Goal: Communication & Community: Participate in discussion

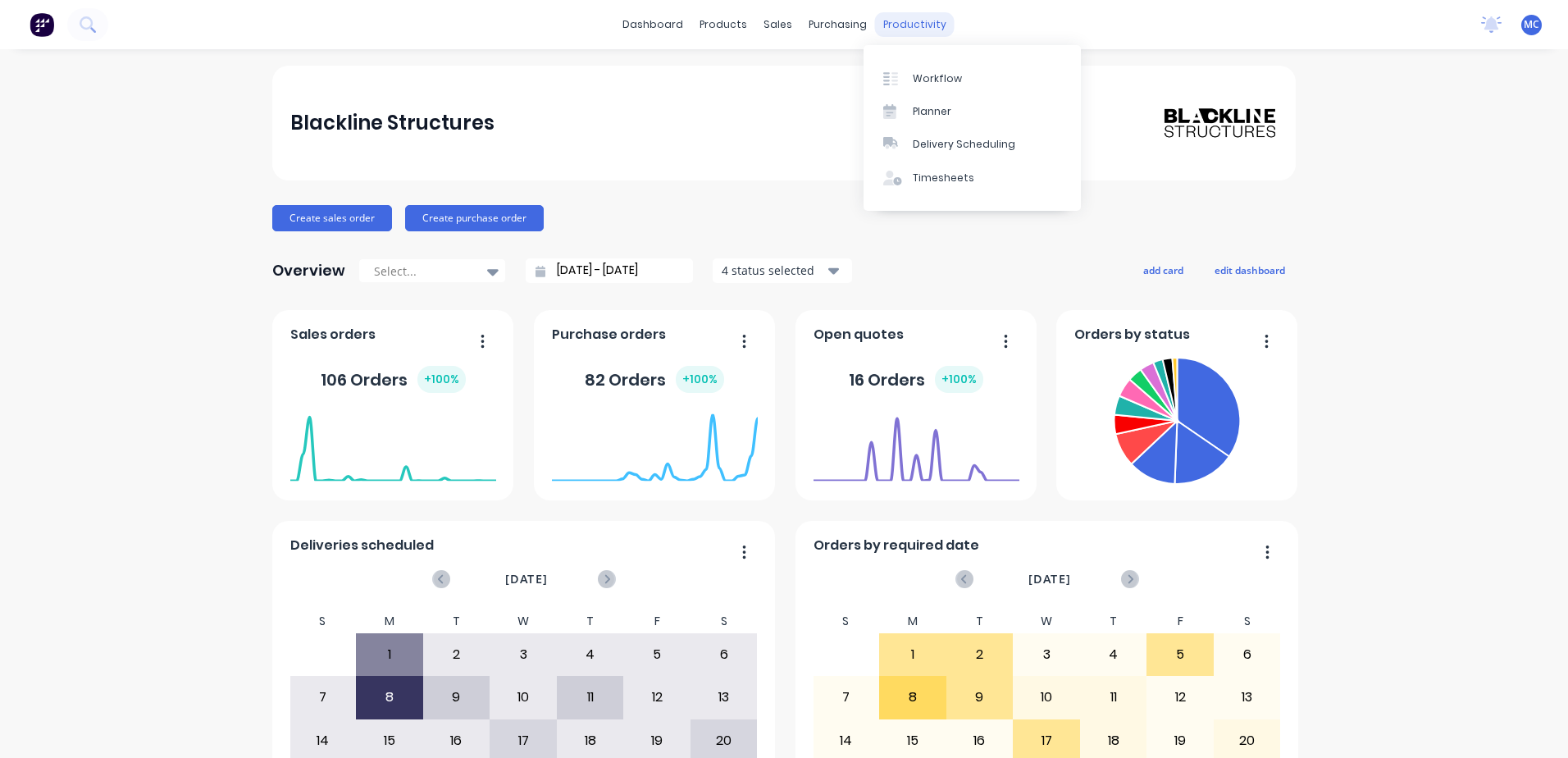
click at [903, 22] on div "productivity" at bounding box center [915, 24] width 79 height 25
click at [916, 75] on div "Workflow" at bounding box center [937, 78] width 49 height 15
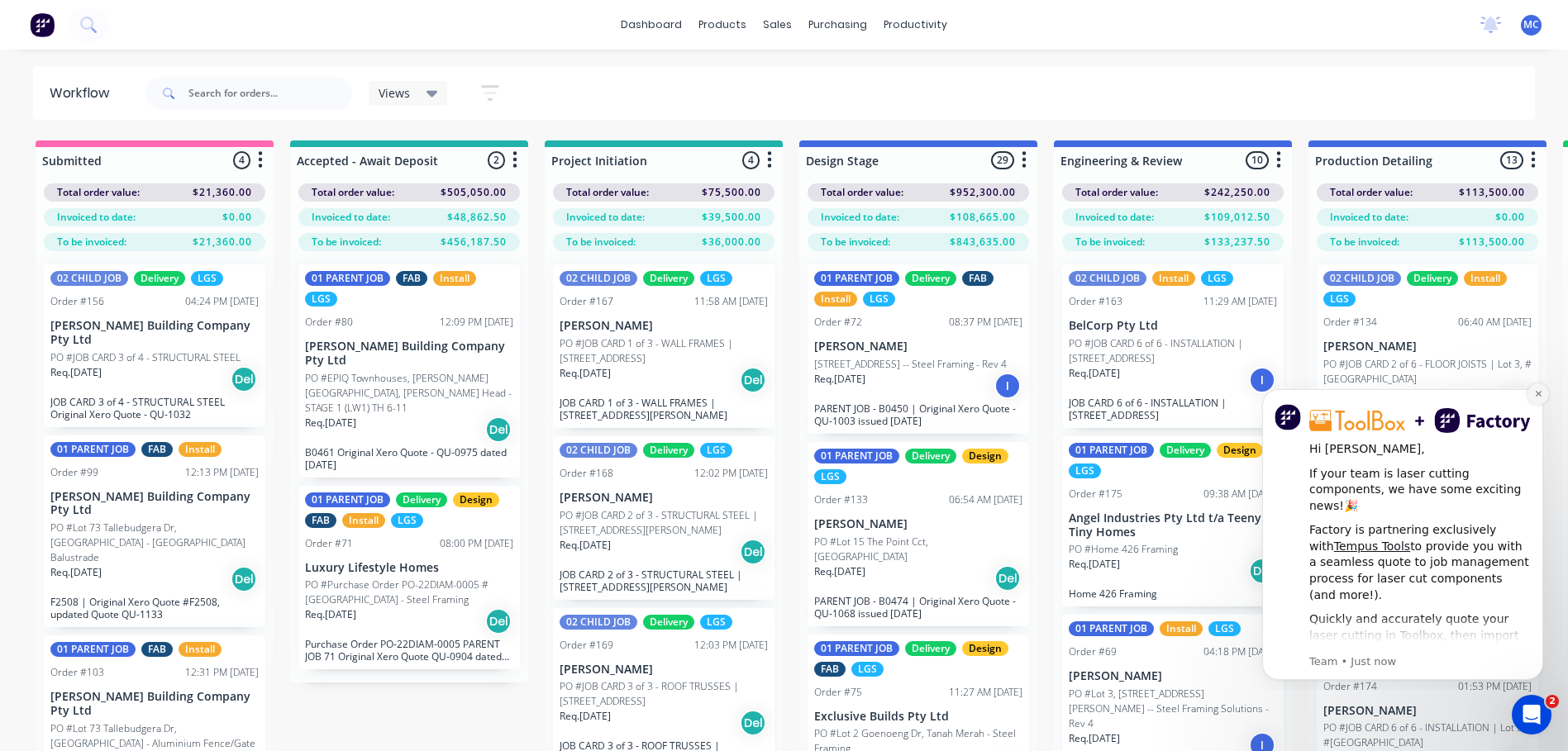
click at [1532, 398] on button "Dismiss notification" at bounding box center [1537, 393] width 21 height 21
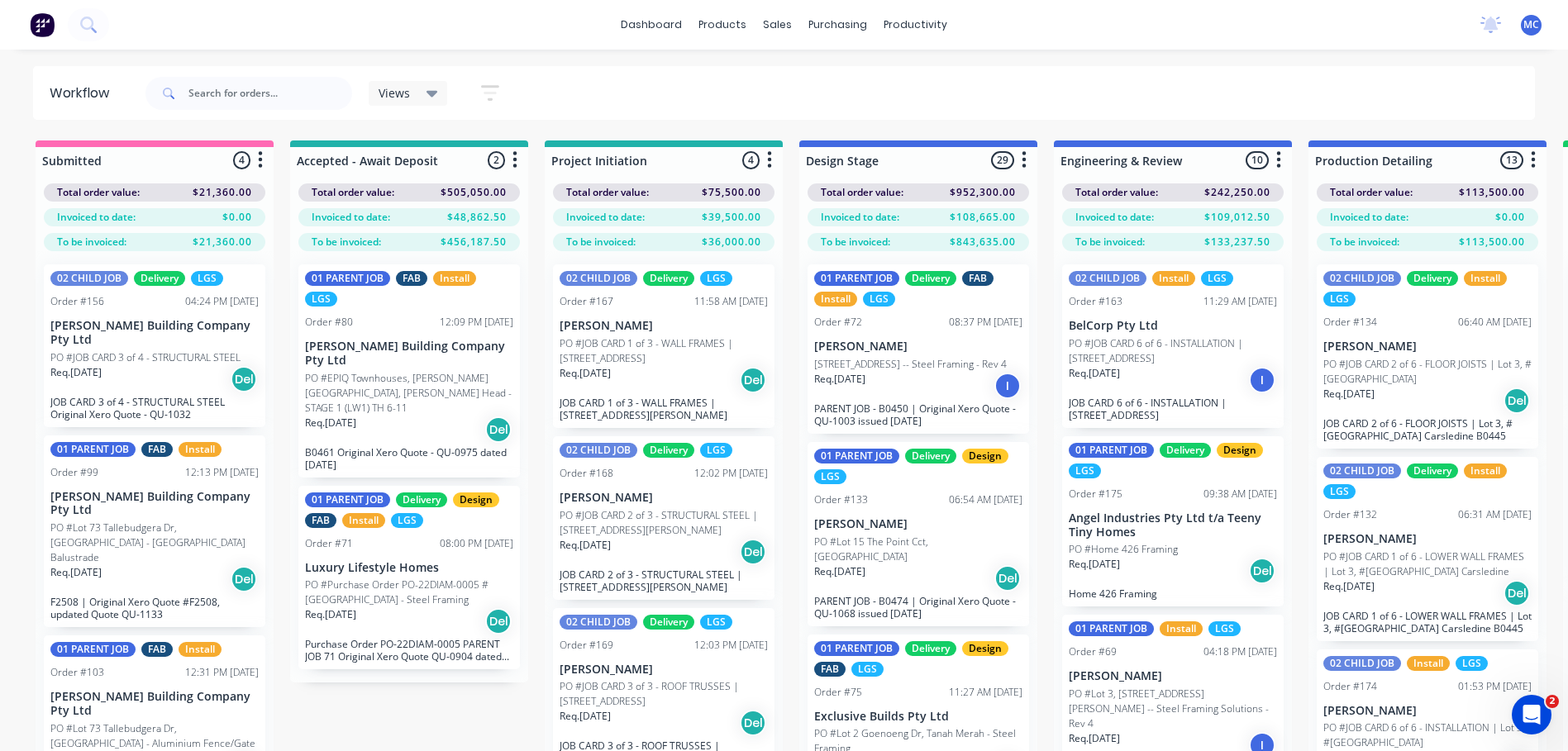
click at [187, 96] on span at bounding box center [166, 94] width 43 height 33
click at [204, 98] on input "text" at bounding box center [271, 94] width 164 height 33
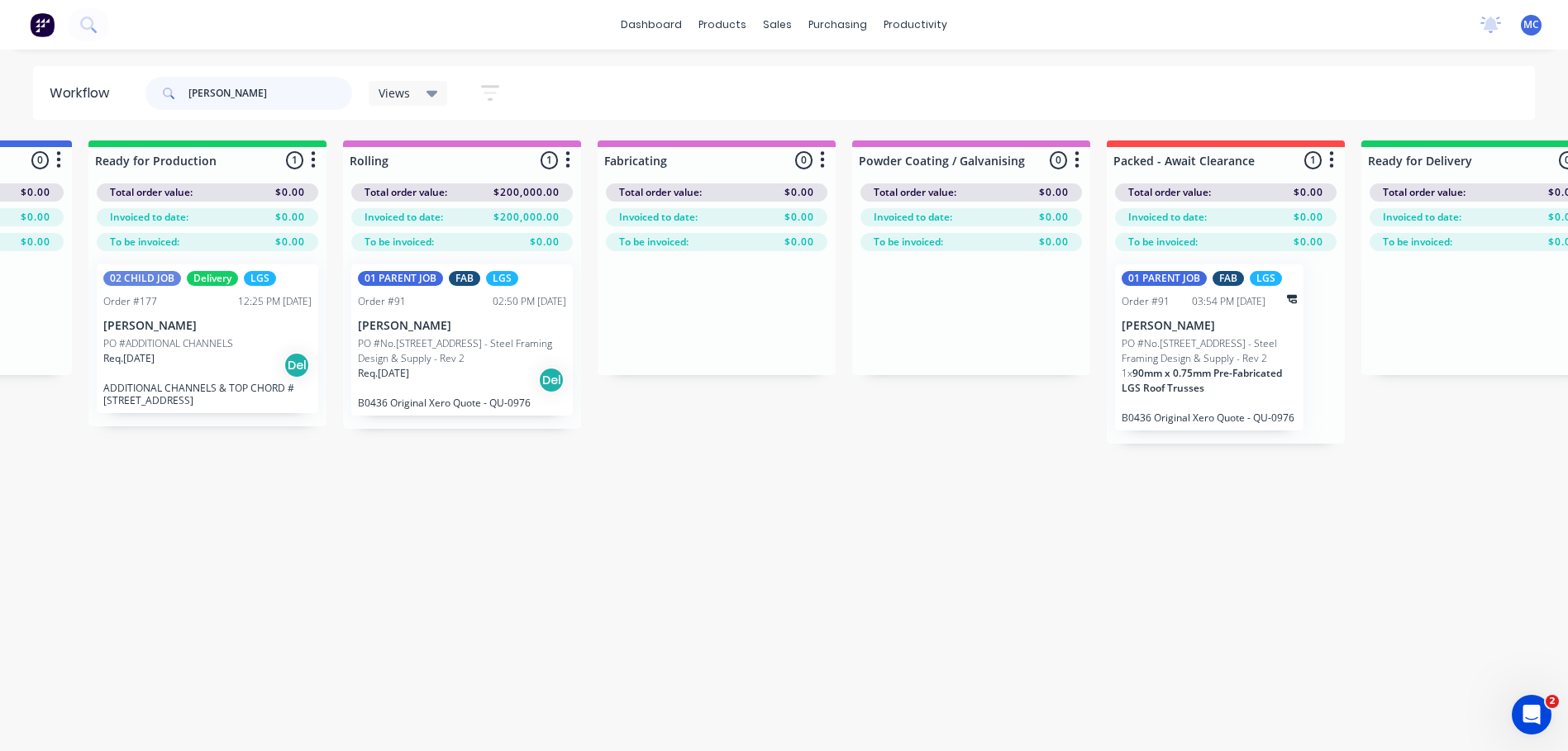
scroll to position [0, 1461]
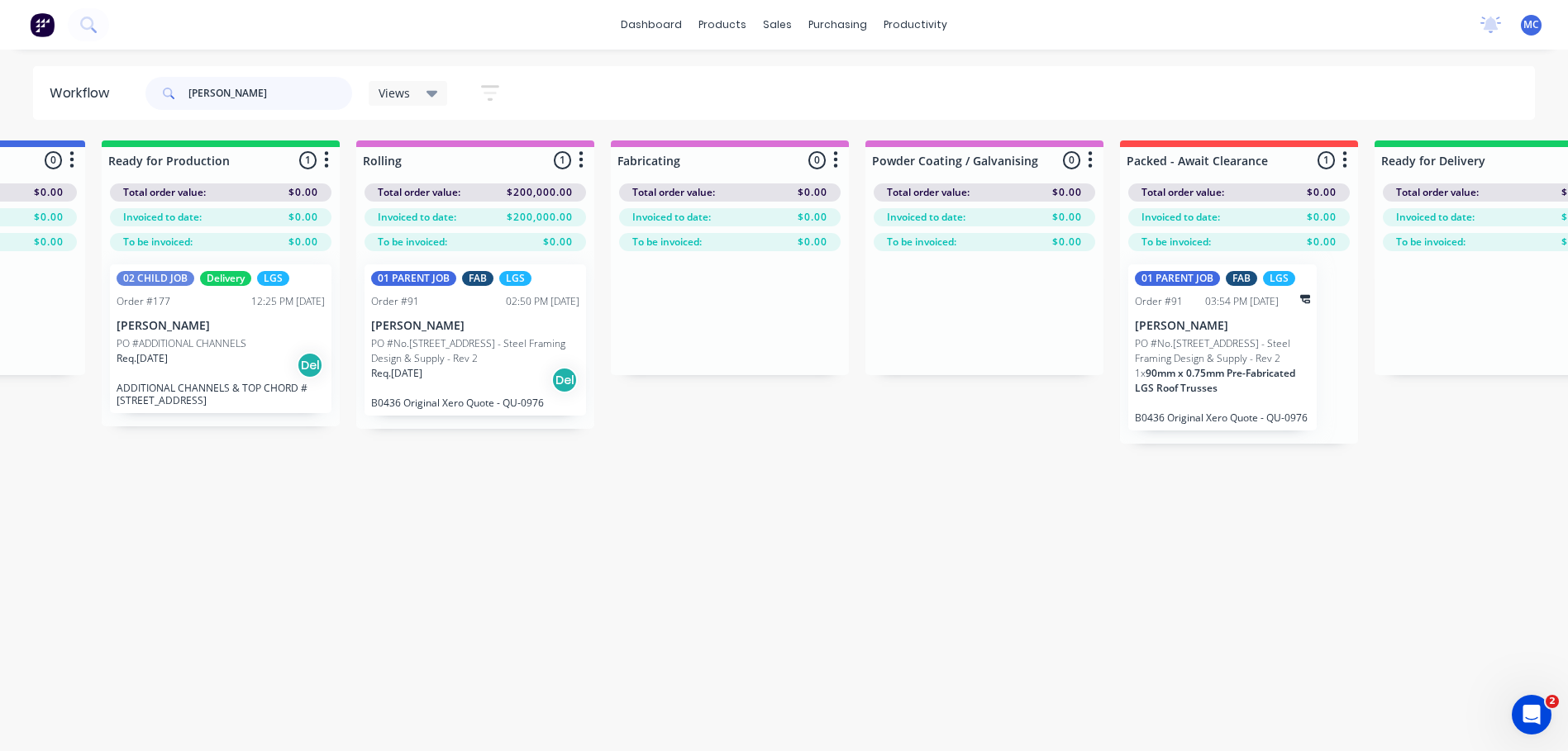
type input "[PERSON_NAME]"
click at [244, 354] on div "Req. [DATE] Del" at bounding box center [220, 365] width 208 height 28
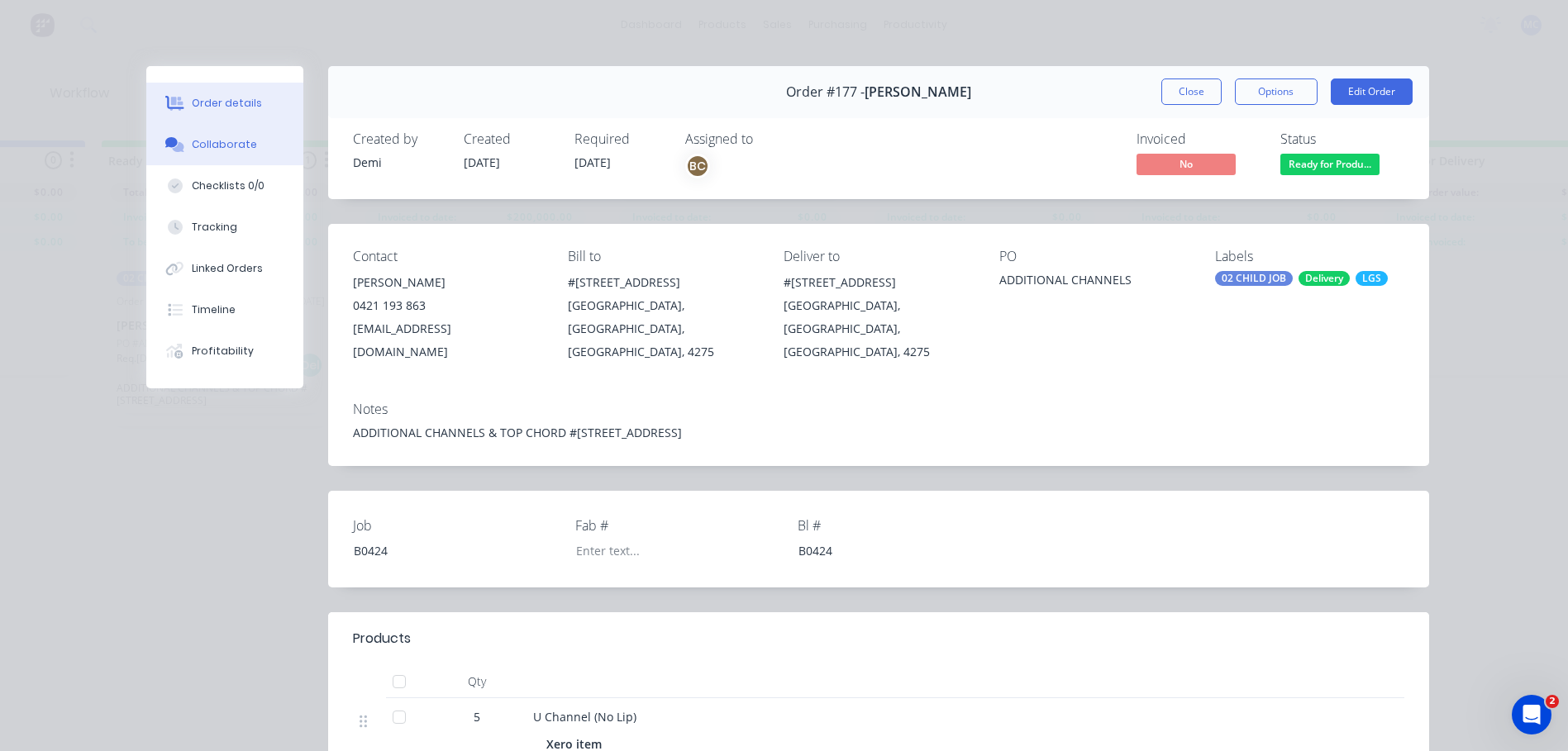
click at [207, 158] on button "Collaborate" at bounding box center [224, 144] width 157 height 41
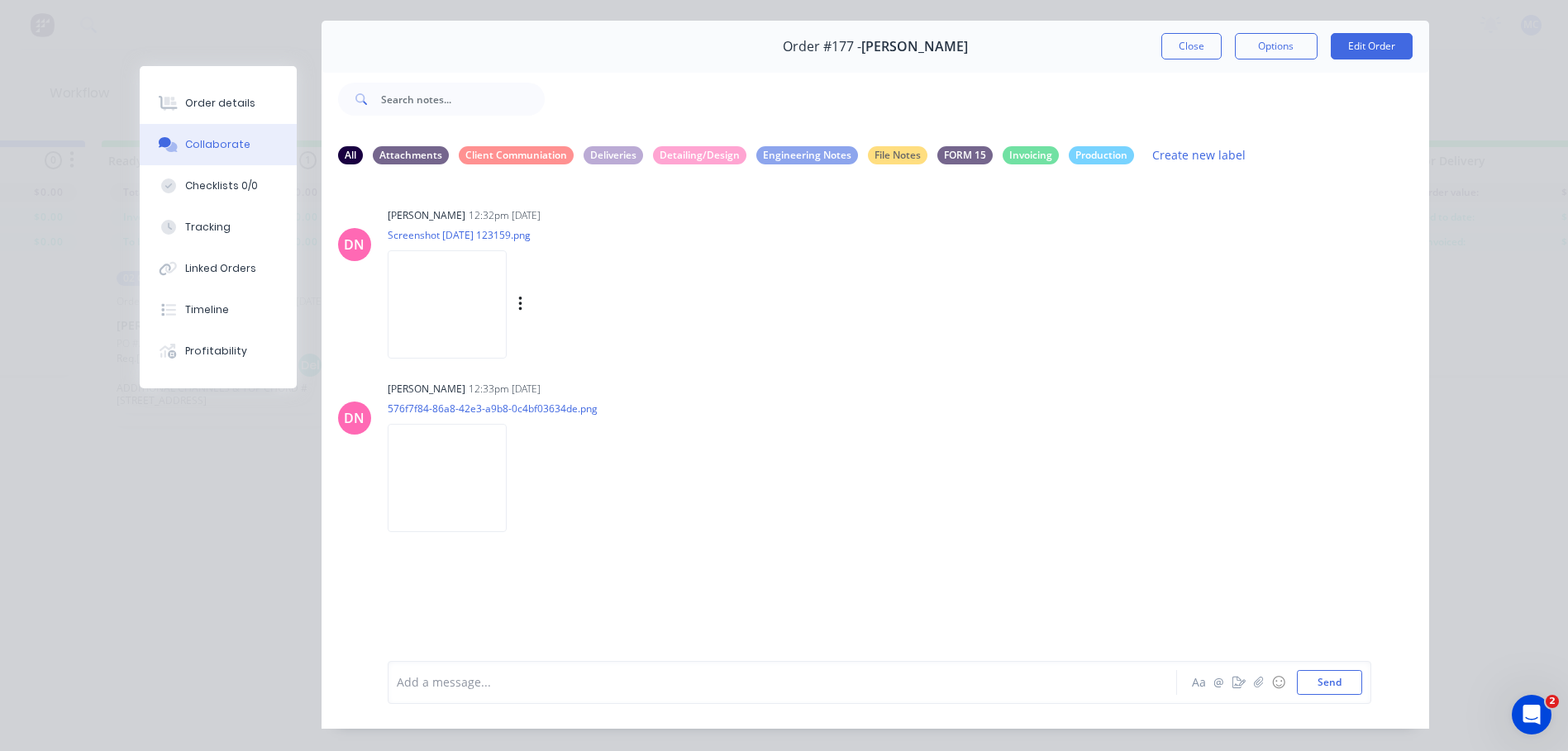
scroll to position [87, 0]
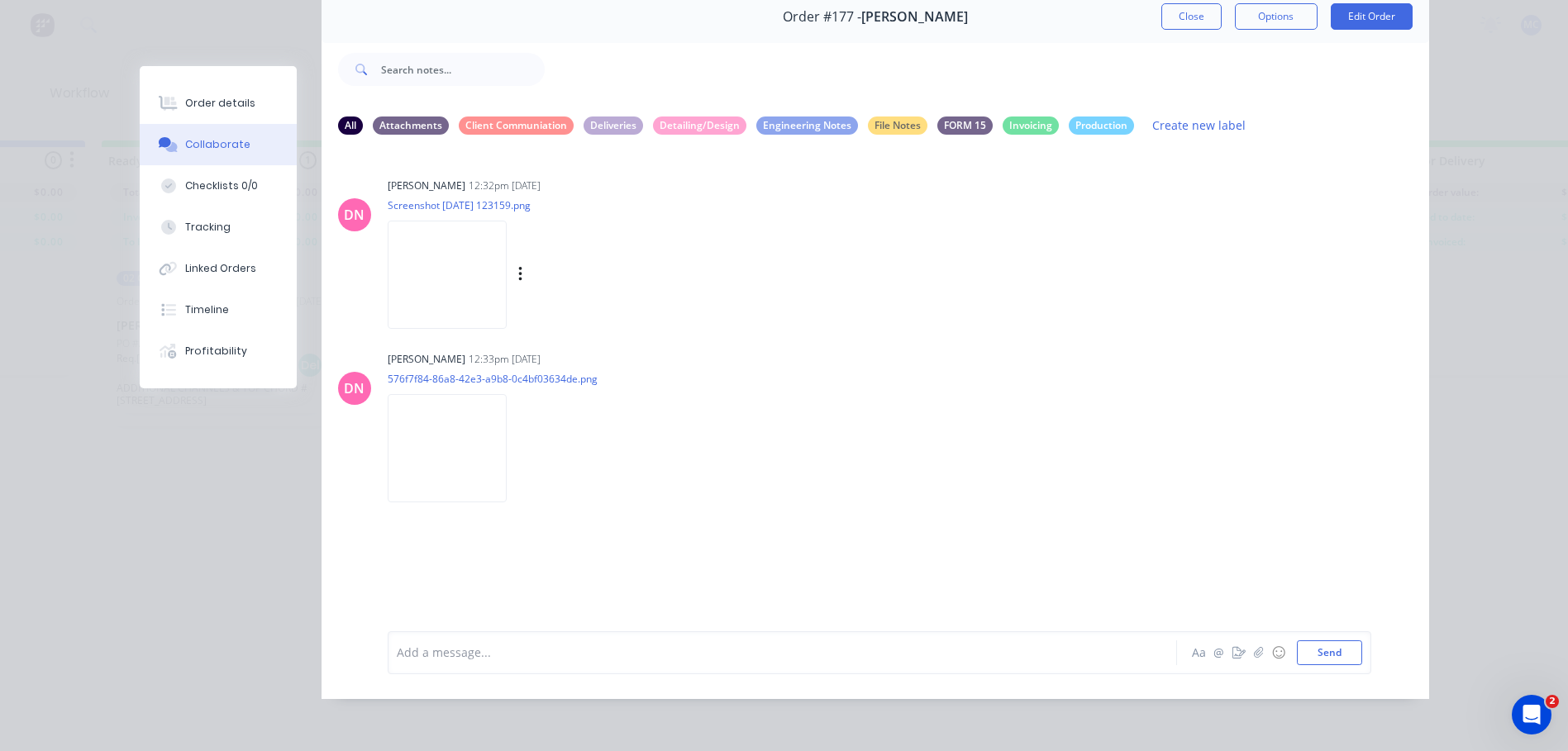
click at [434, 260] on img at bounding box center [447, 274] width 119 height 108
click at [1199, 5] on button "Close" at bounding box center [1190, 17] width 60 height 26
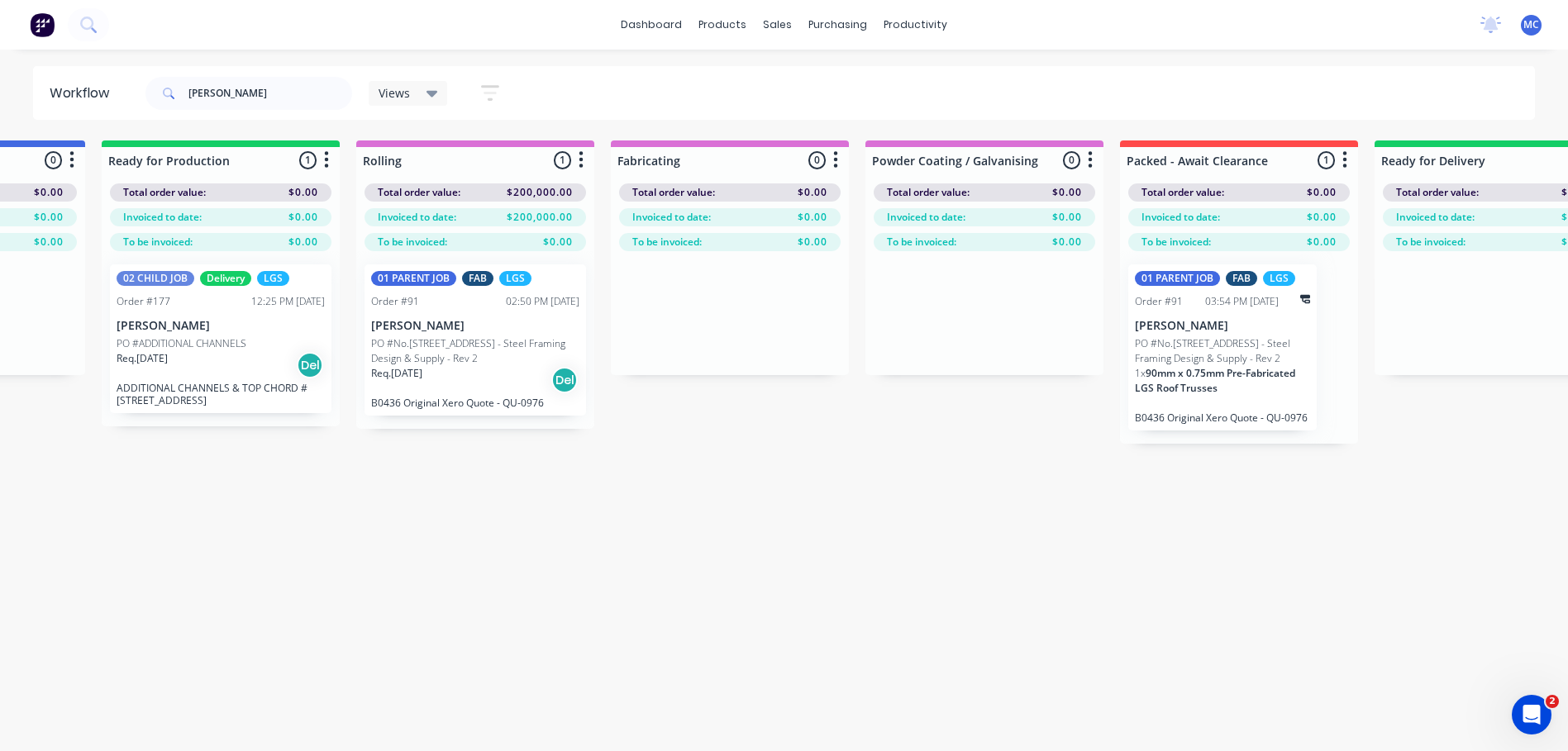
click at [491, 327] on p "[PERSON_NAME]" at bounding box center [475, 325] width 208 height 14
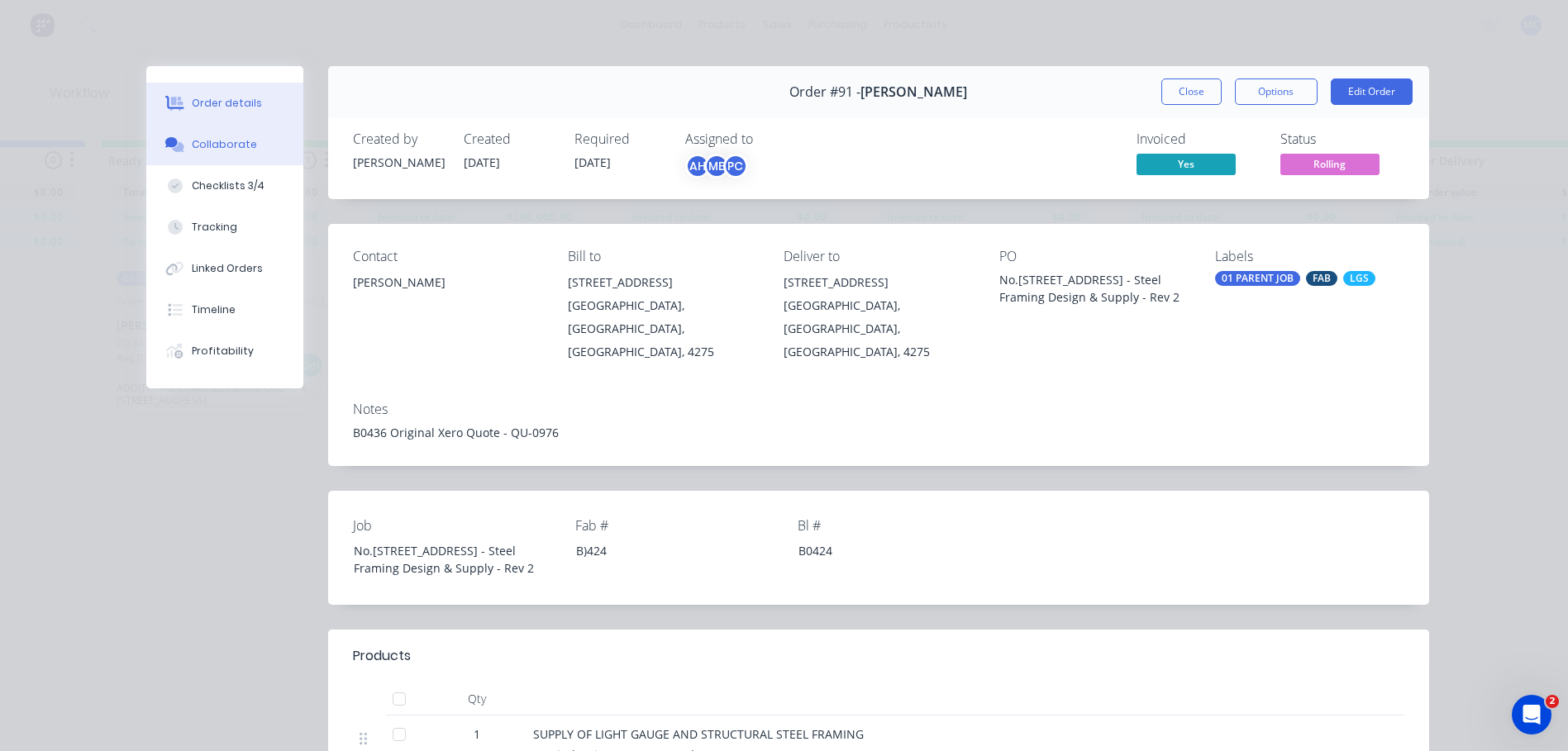
click at [166, 158] on button "Collaborate" at bounding box center [224, 144] width 157 height 41
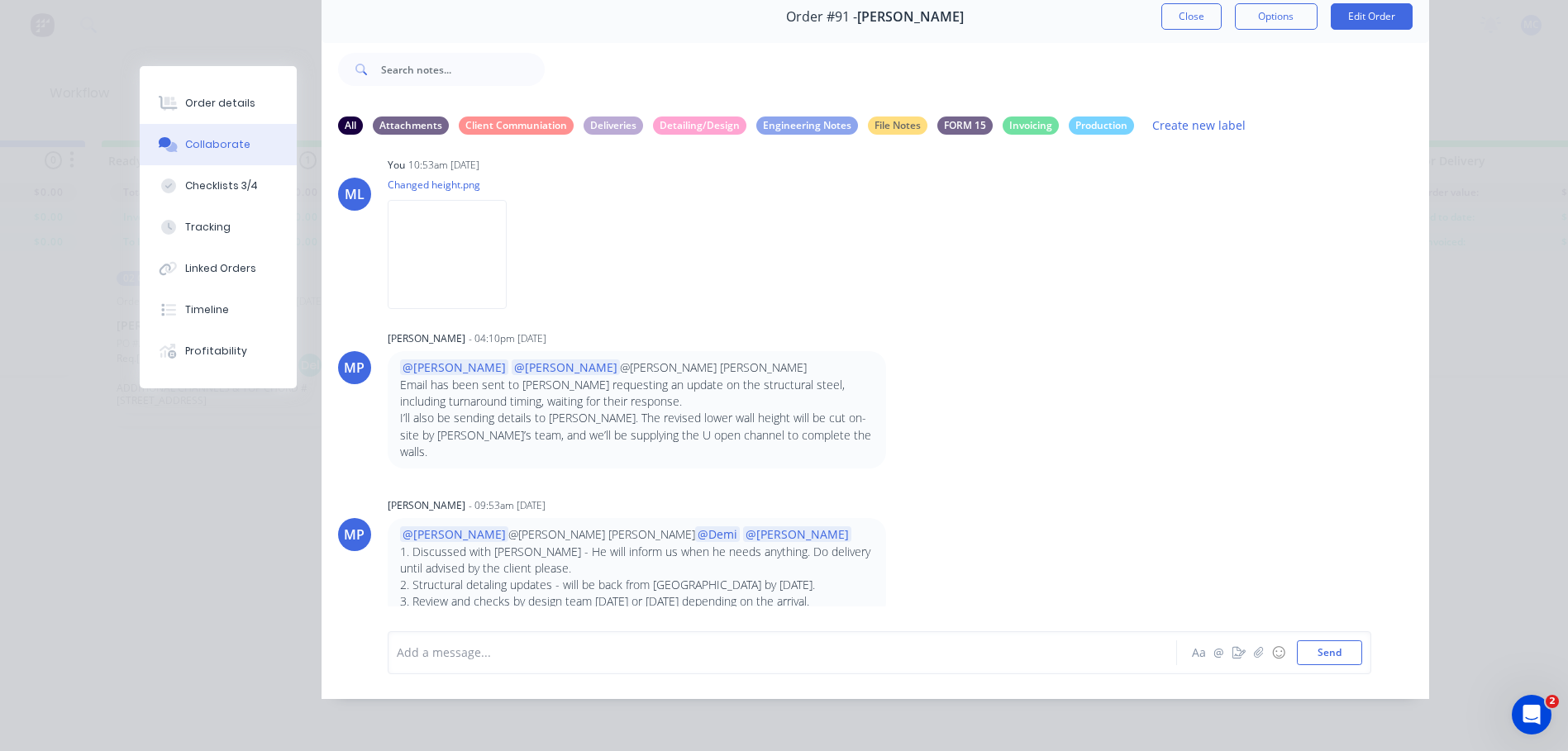
scroll to position [12883, 0]
click at [619, 651] on div at bounding box center [759, 652] width 724 height 18
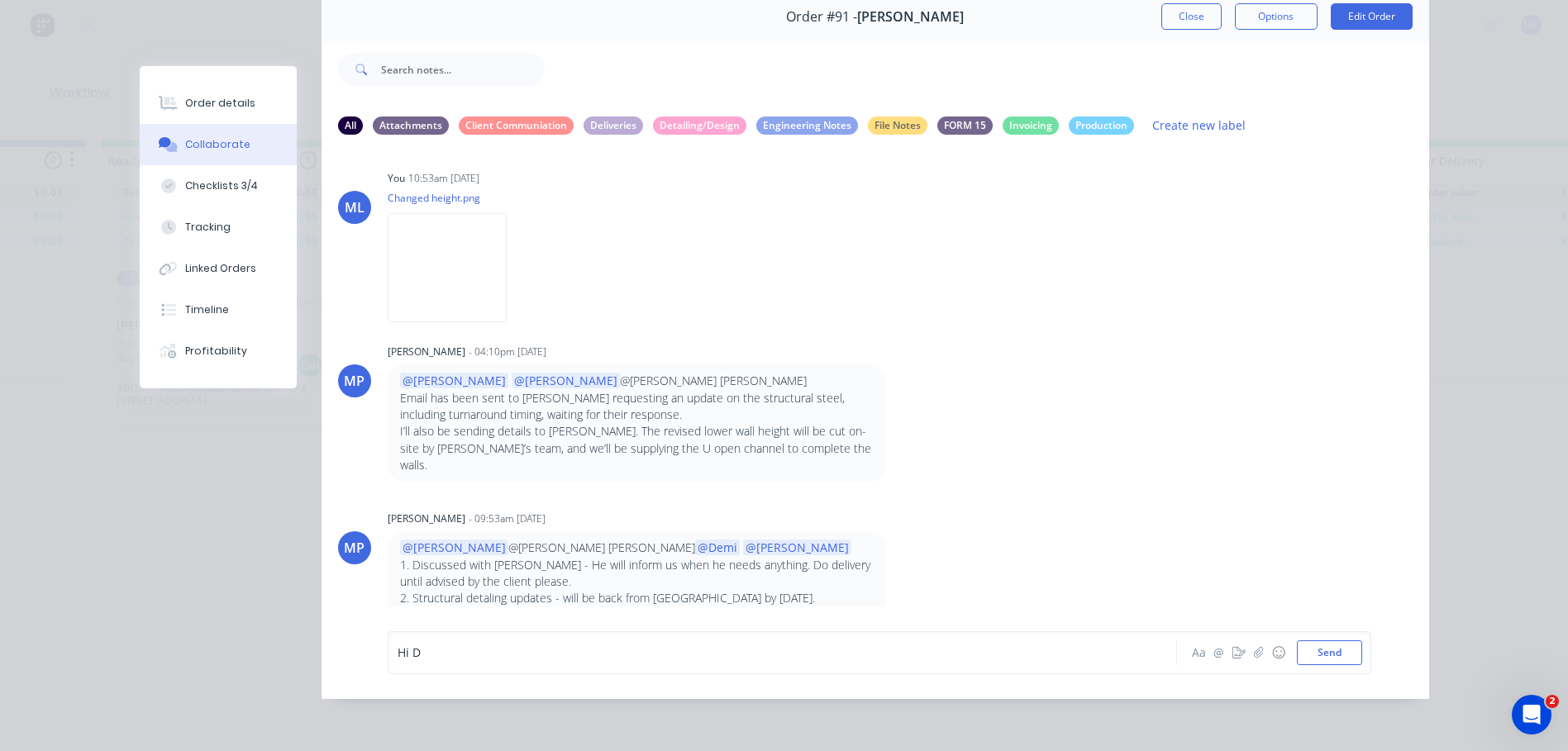
scroll to position [13081, 0]
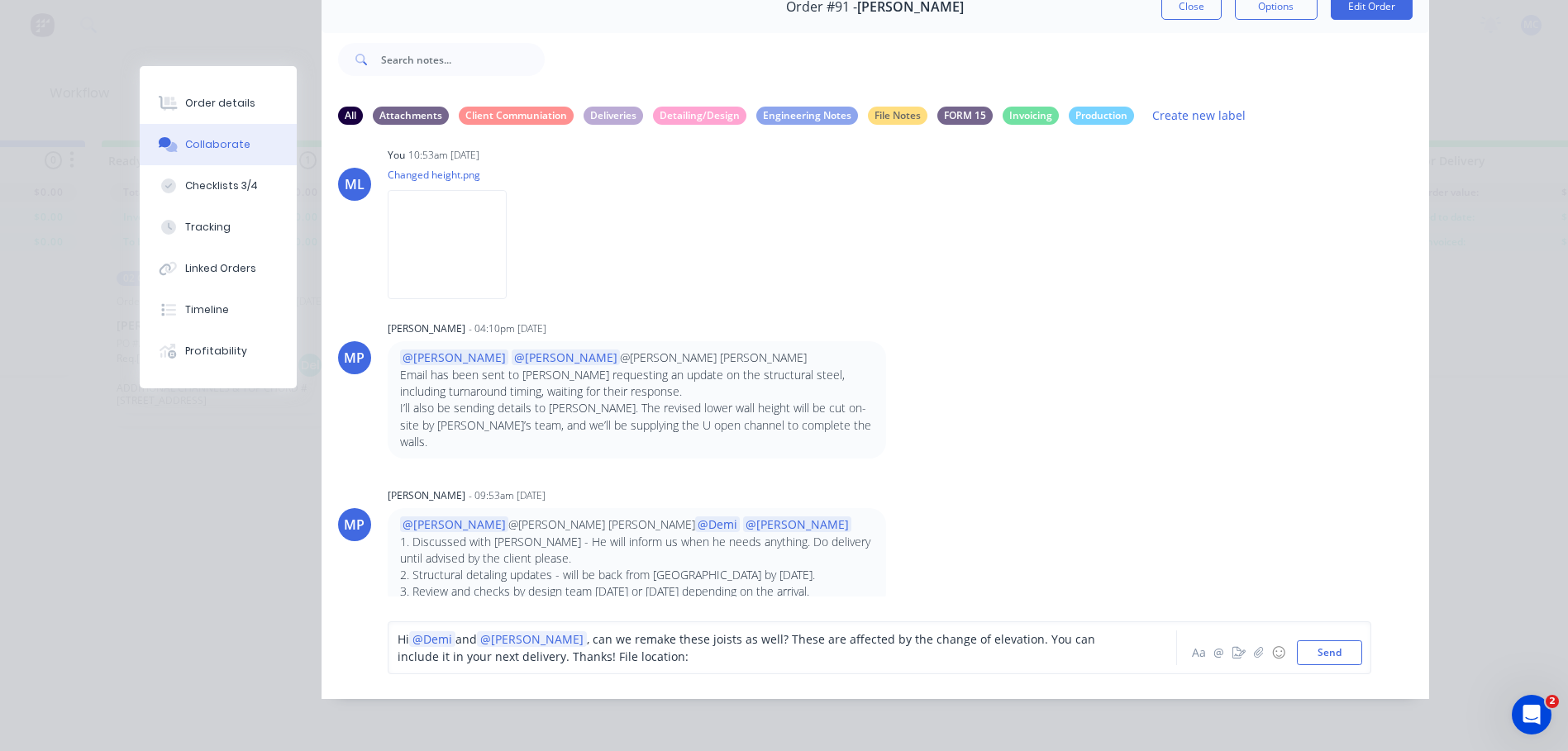
click at [1492, 74] on div "Order details Collaborate Checklists 3/4 Tracking Linked Orders Timeline Profit…" at bounding box center [784, 376] width 1568 height 751
click at [705, 664] on div "Hi @Demi and @[PERSON_NAME] , can we remake these joists as well? These are aff…" at bounding box center [759, 647] width 724 height 34
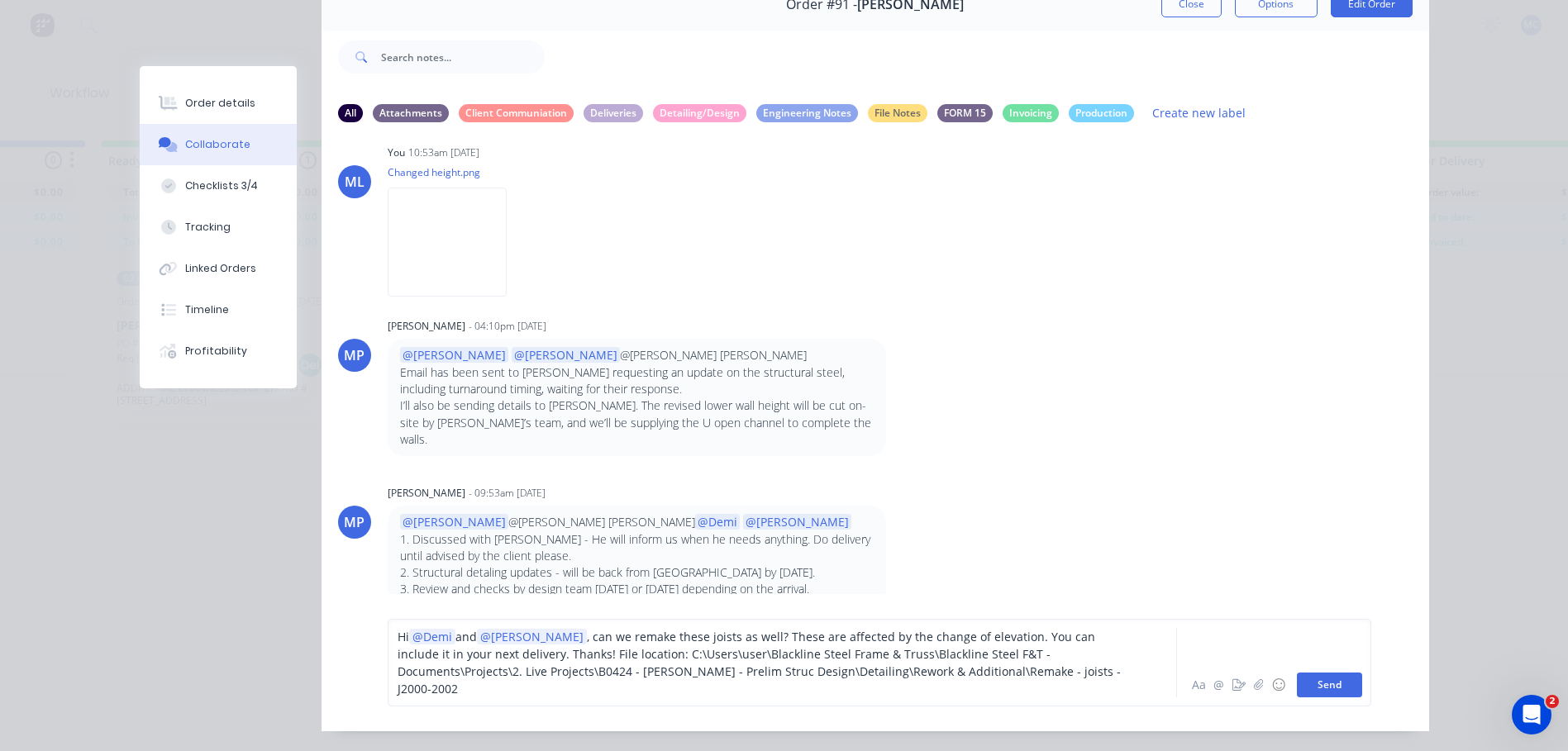
click at [1338, 681] on button "Send" at bounding box center [1329, 684] width 65 height 25
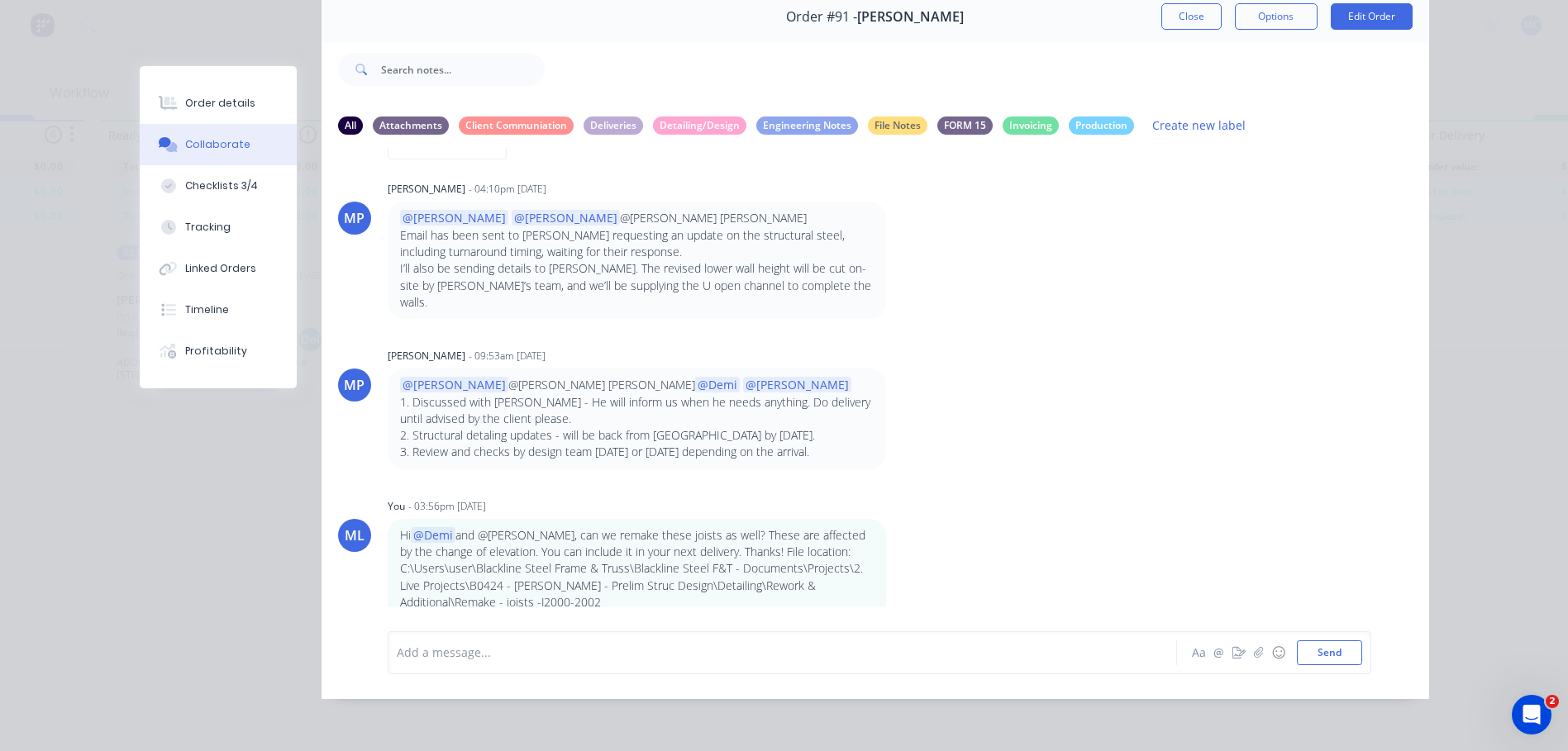
scroll to position [65, 1461]
click at [895, 560] on icon "button" at bounding box center [897, 569] width 5 height 19
click at [932, 560] on button "Edit" at bounding box center [957, 573] width 104 height 27
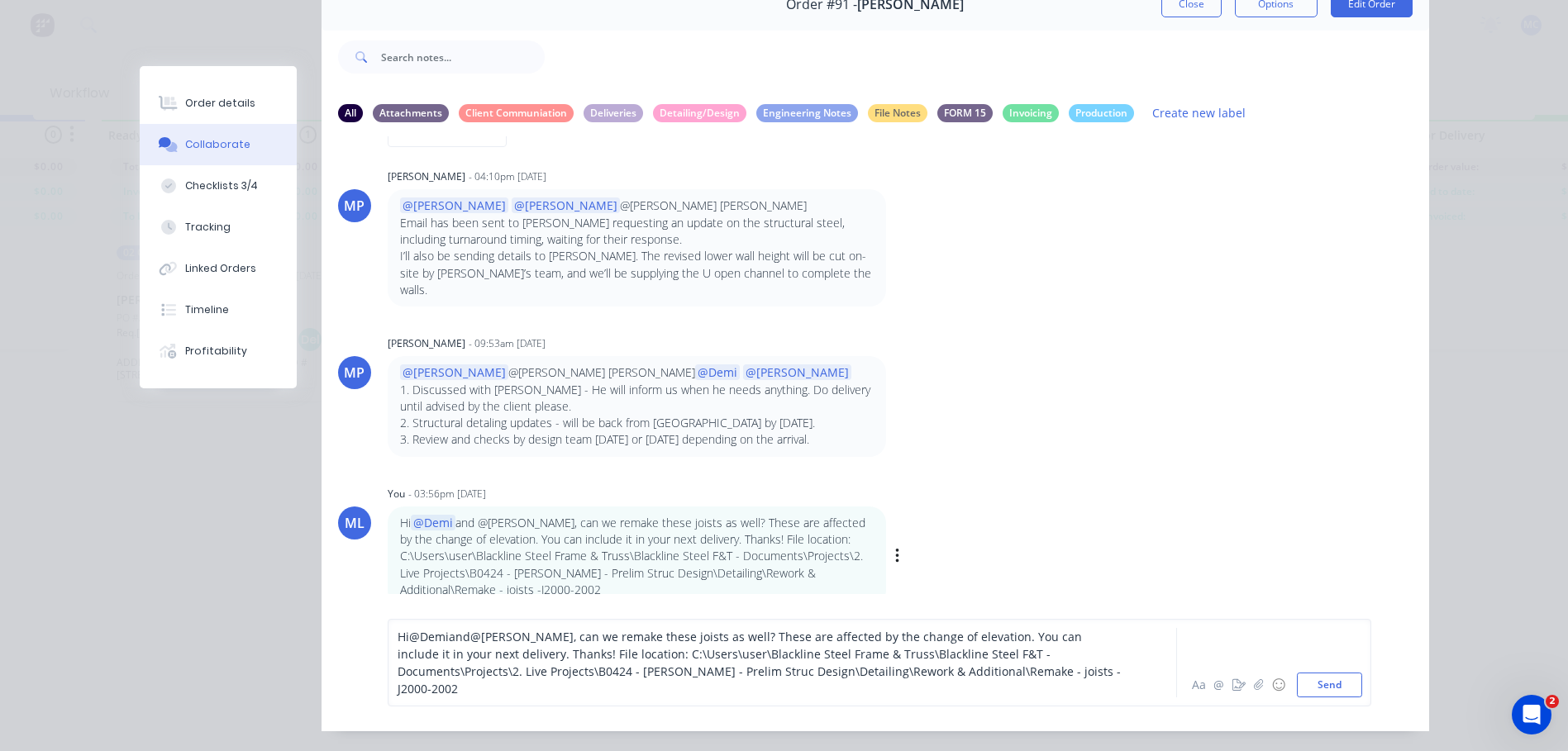
scroll to position [13232, 0]
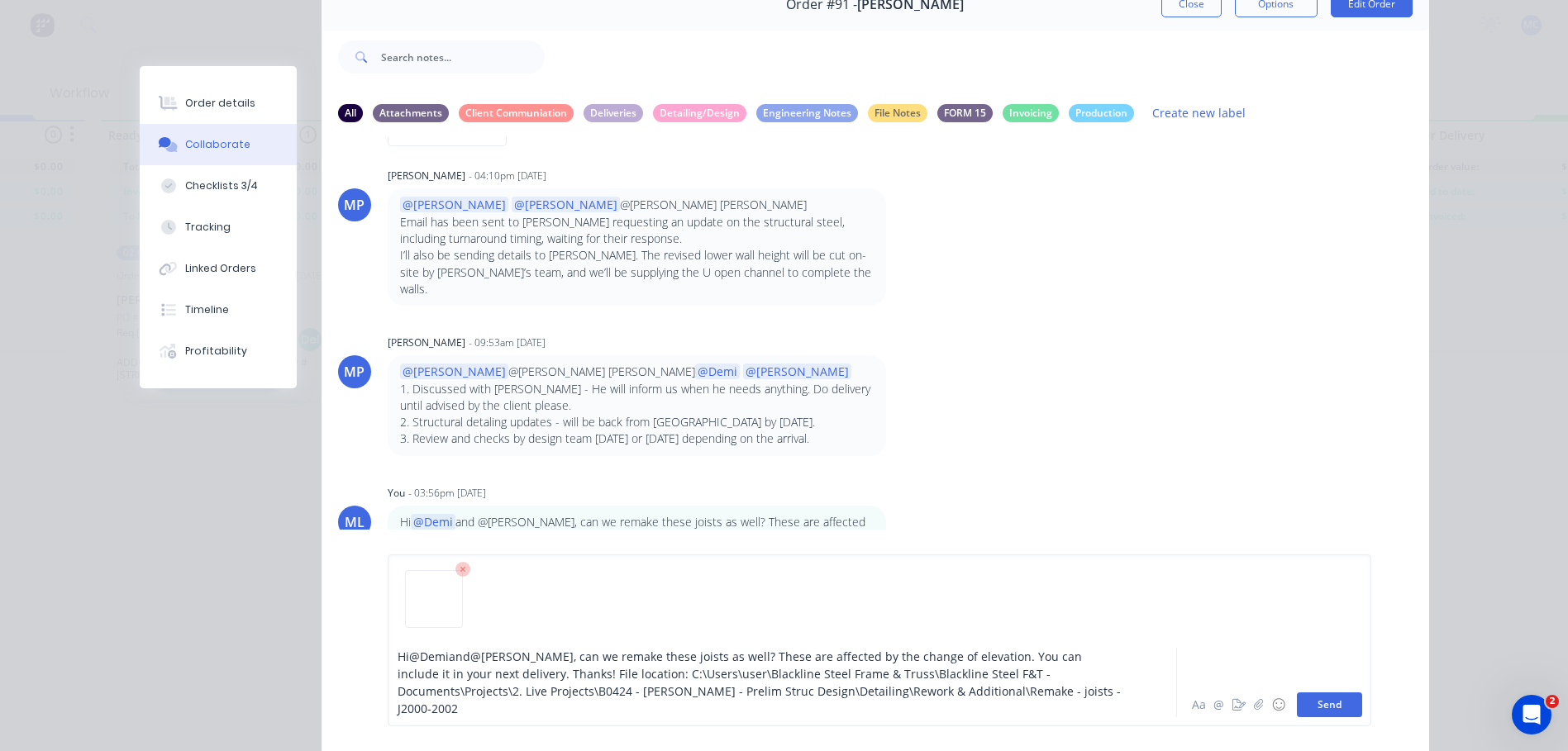
click at [1330, 698] on button "Send" at bounding box center [1329, 705] width 65 height 25
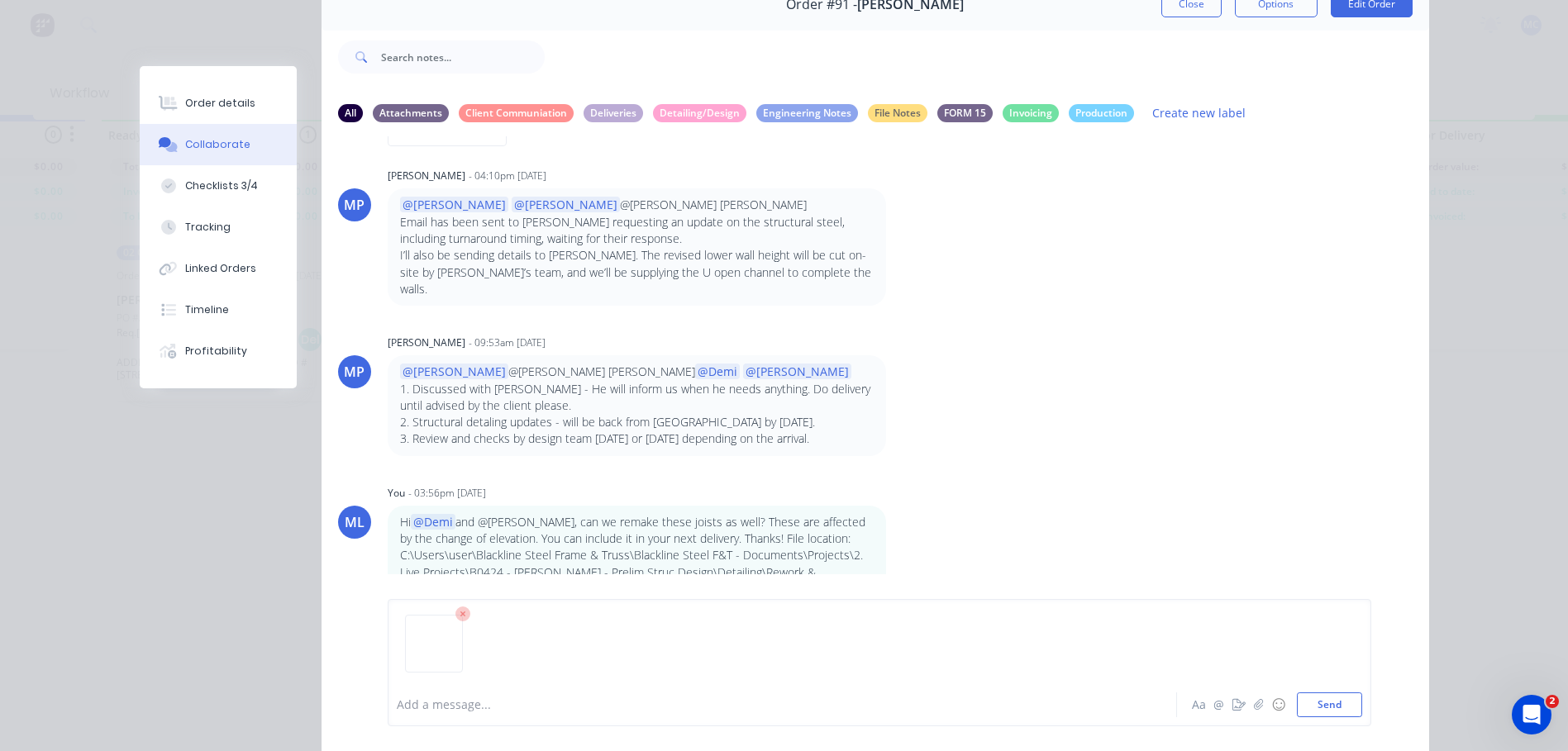
scroll to position [13419, 0]
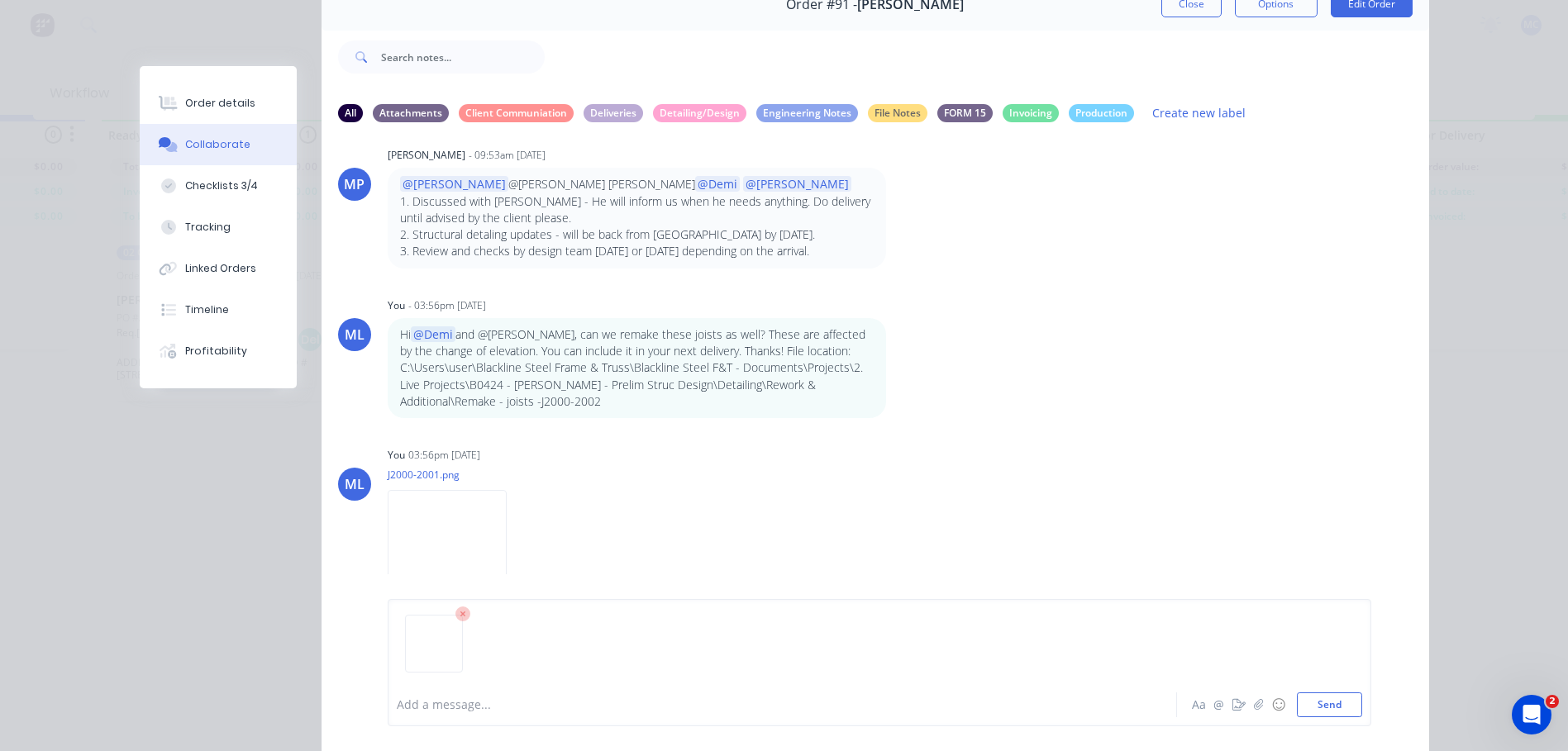
click at [456, 618] on icon at bounding box center [463, 614] width 15 height 15
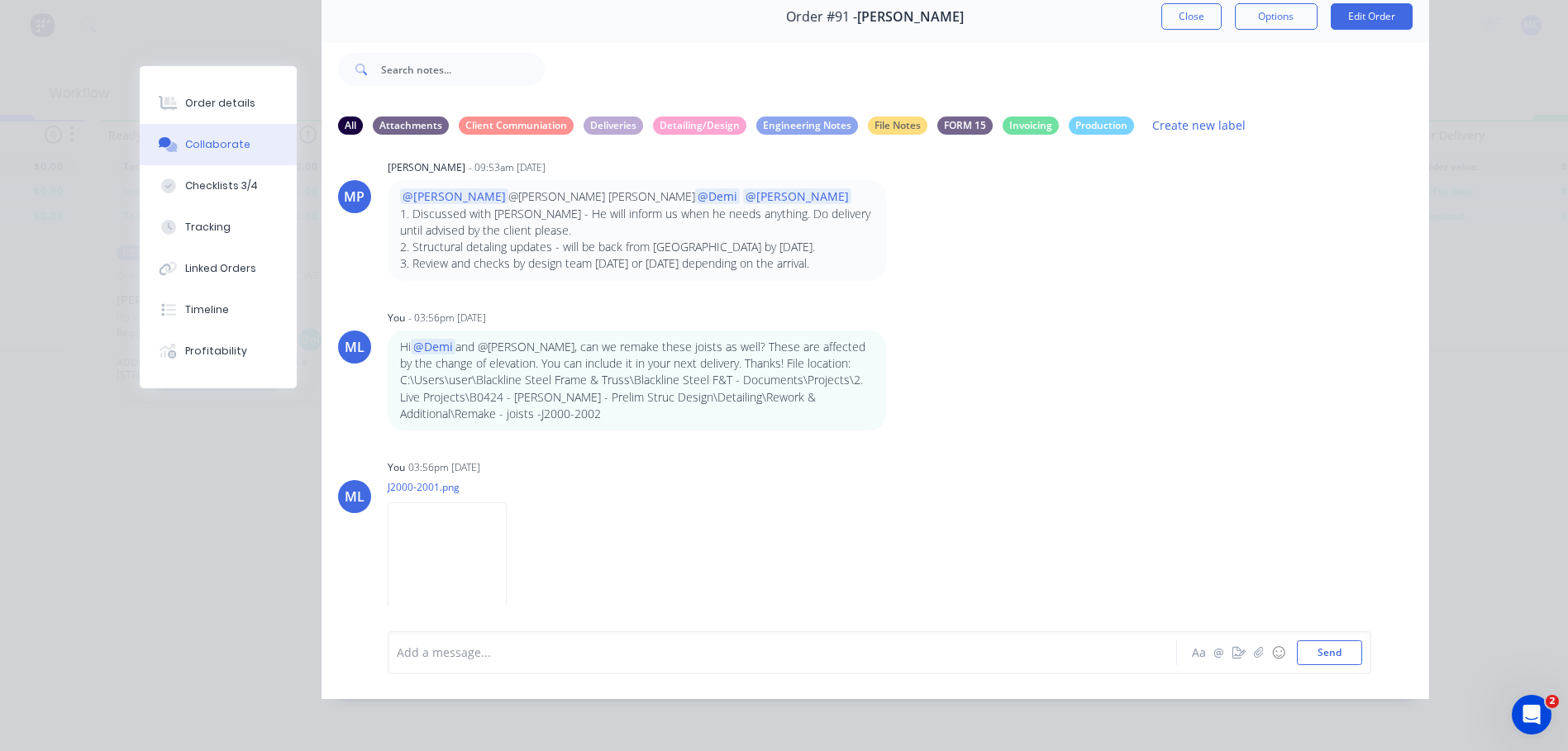
click at [886, 366] on div "Hi @Demi and @[PERSON_NAME], can we remake these joists as well? These are affe…" at bounding box center [645, 380] width 516 height 100
click at [0, 0] on icon "button" at bounding box center [0, 0] width 0 height 0
click at [0, 0] on button "Edit" at bounding box center [0, 0] width 0 height 0
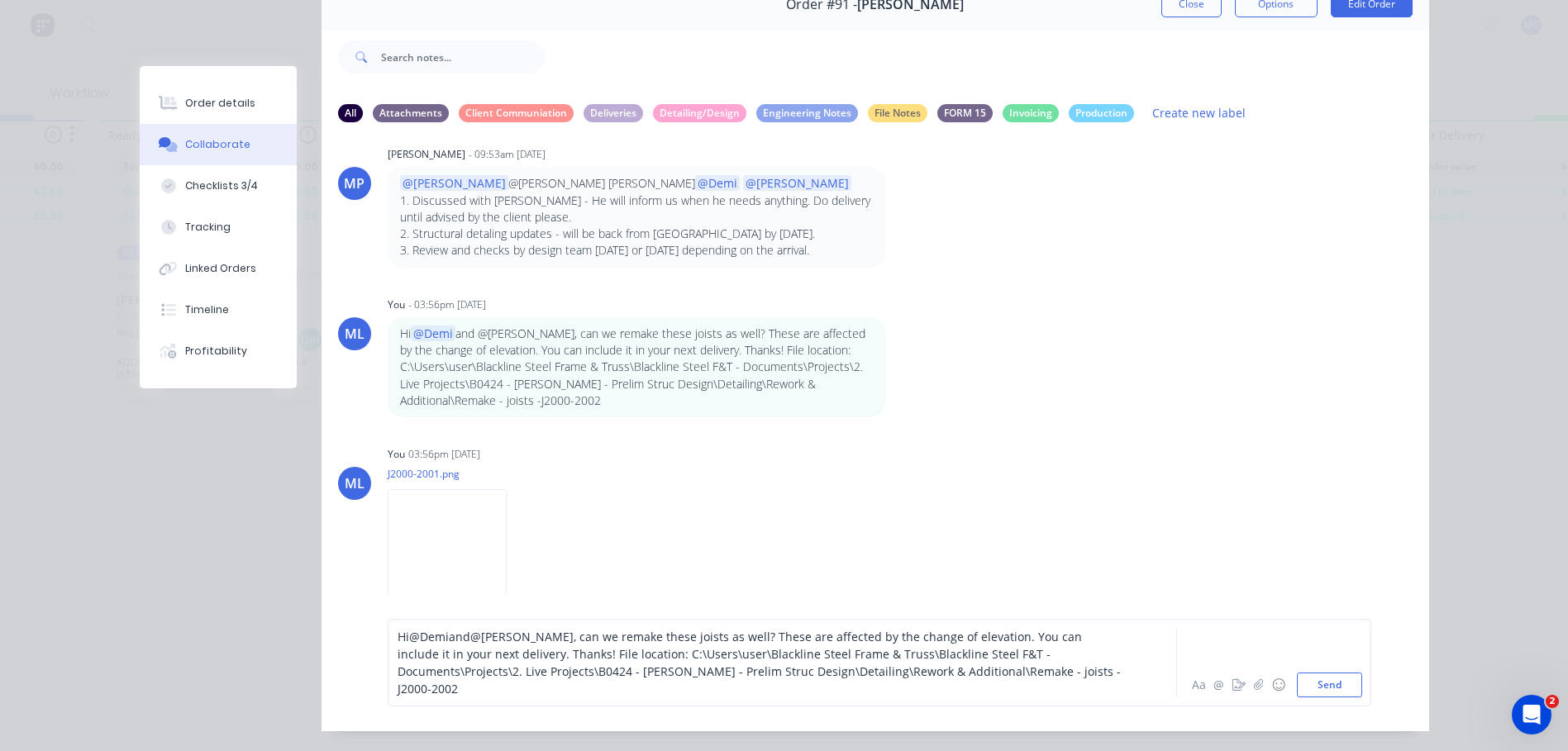
click at [1022, 690] on div "Hi @Demi and @[PERSON_NAME] , can we remake these joists as well? These are aff…" at bounding box center [759, 662] width 724 height 70
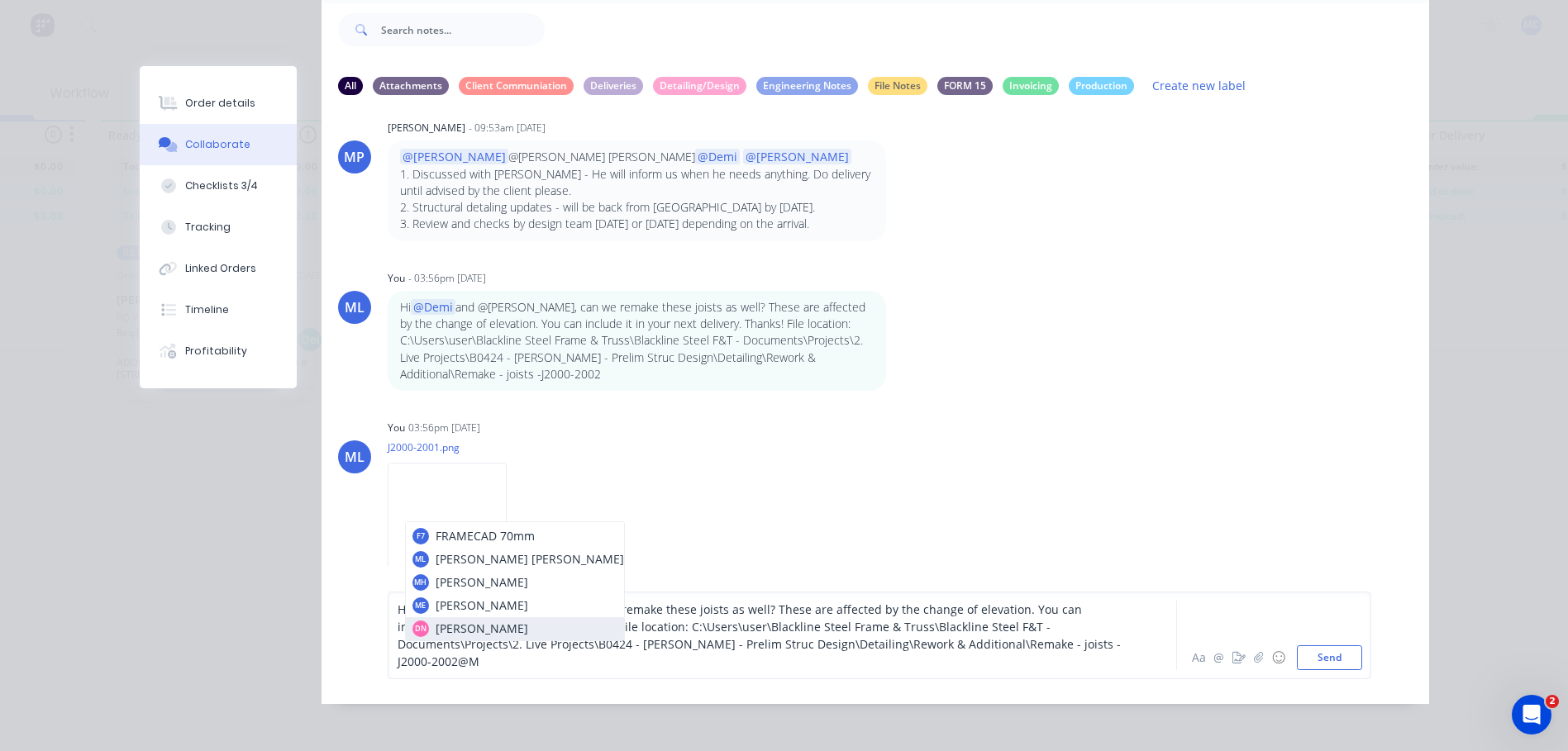
scroll to position [0, 0]
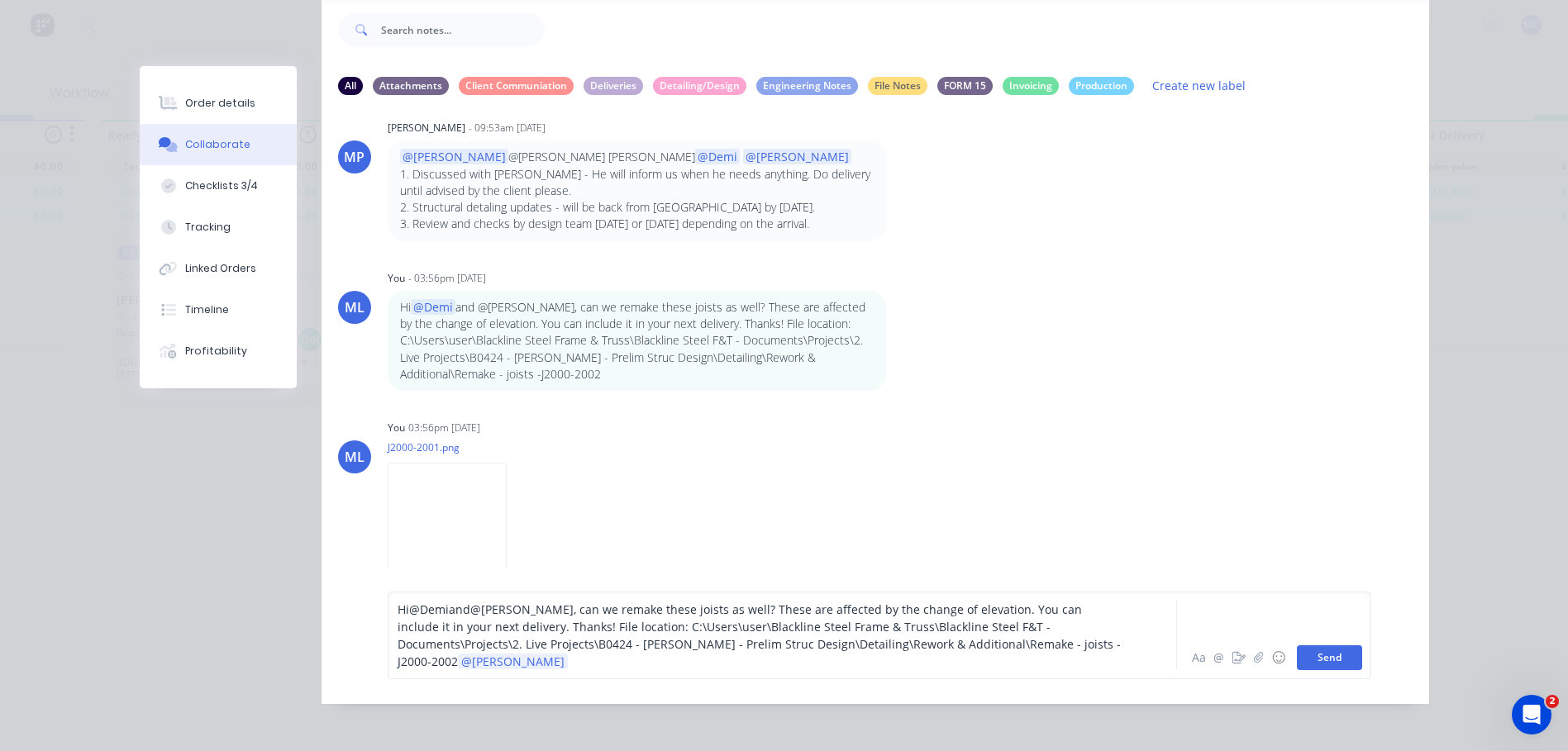
click at [1337, 651] on button "Send" at bounding box center [1329, 657] width 65 height 25
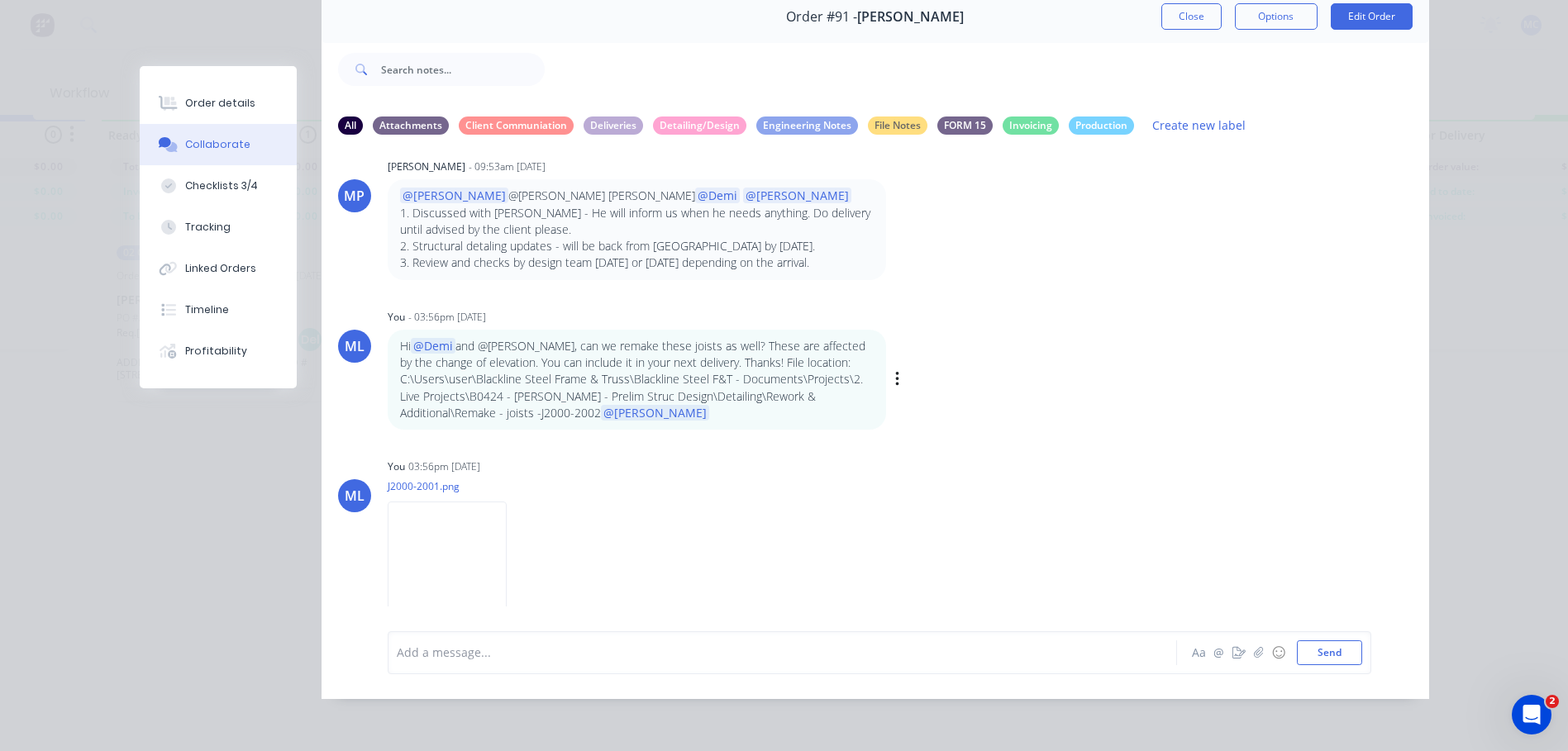
scroll to position [13419, 0]
click at [226, 95] on button "Order details" at bounding box center [218, 103] width 157 height 41
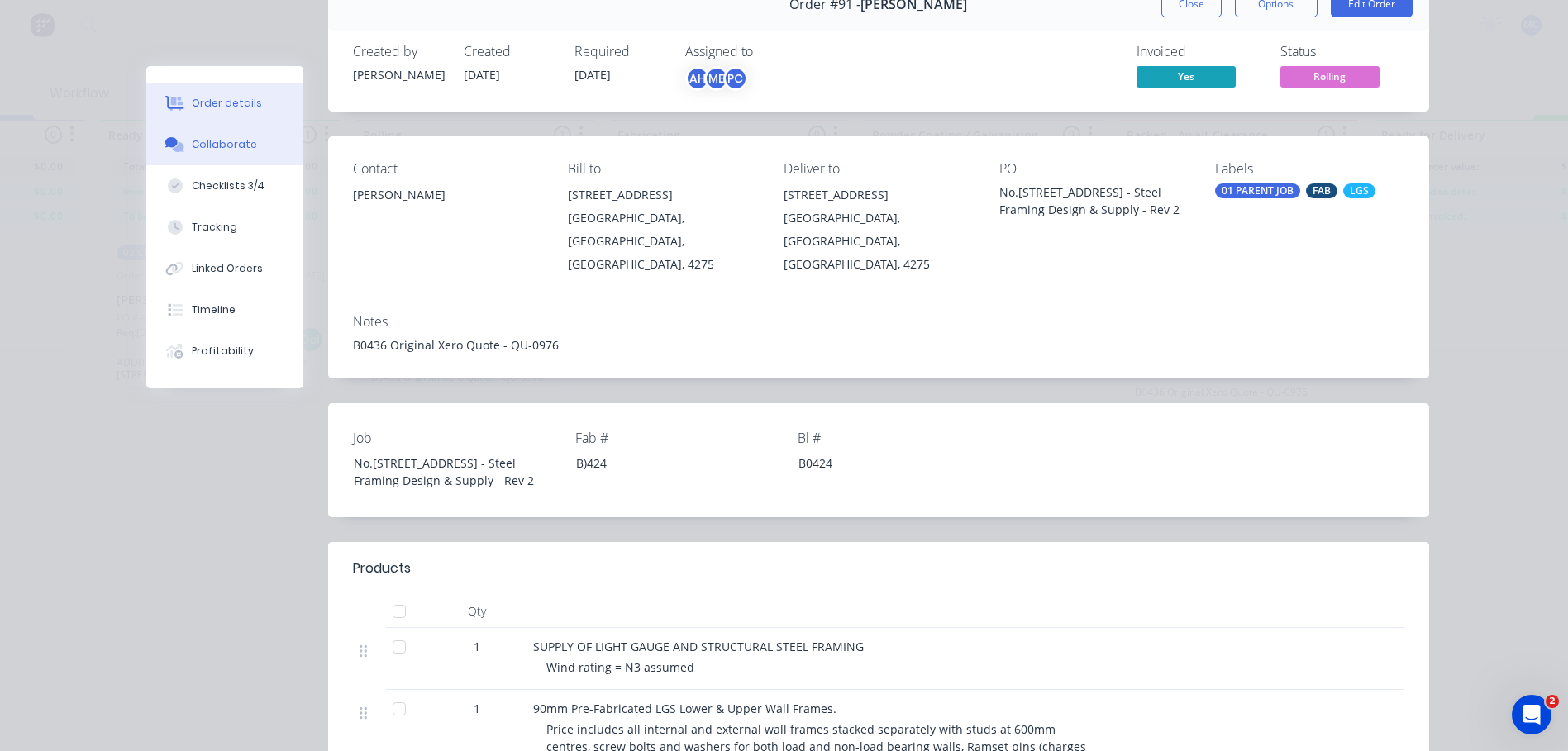
click at [223, 136] on button "Collaborate" at bounding box center [224, 144] width 157 height 41
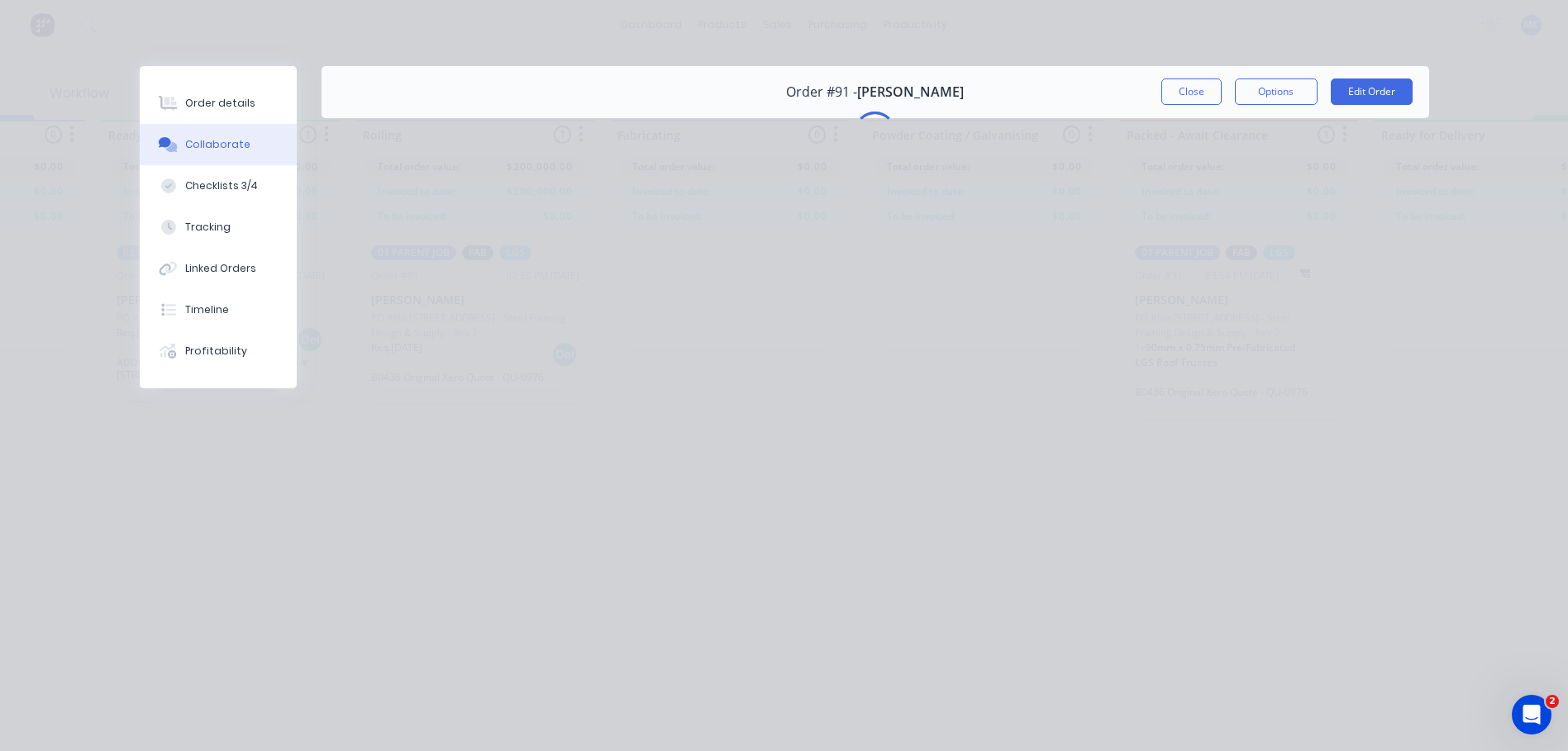
scroll to position [0, 0]
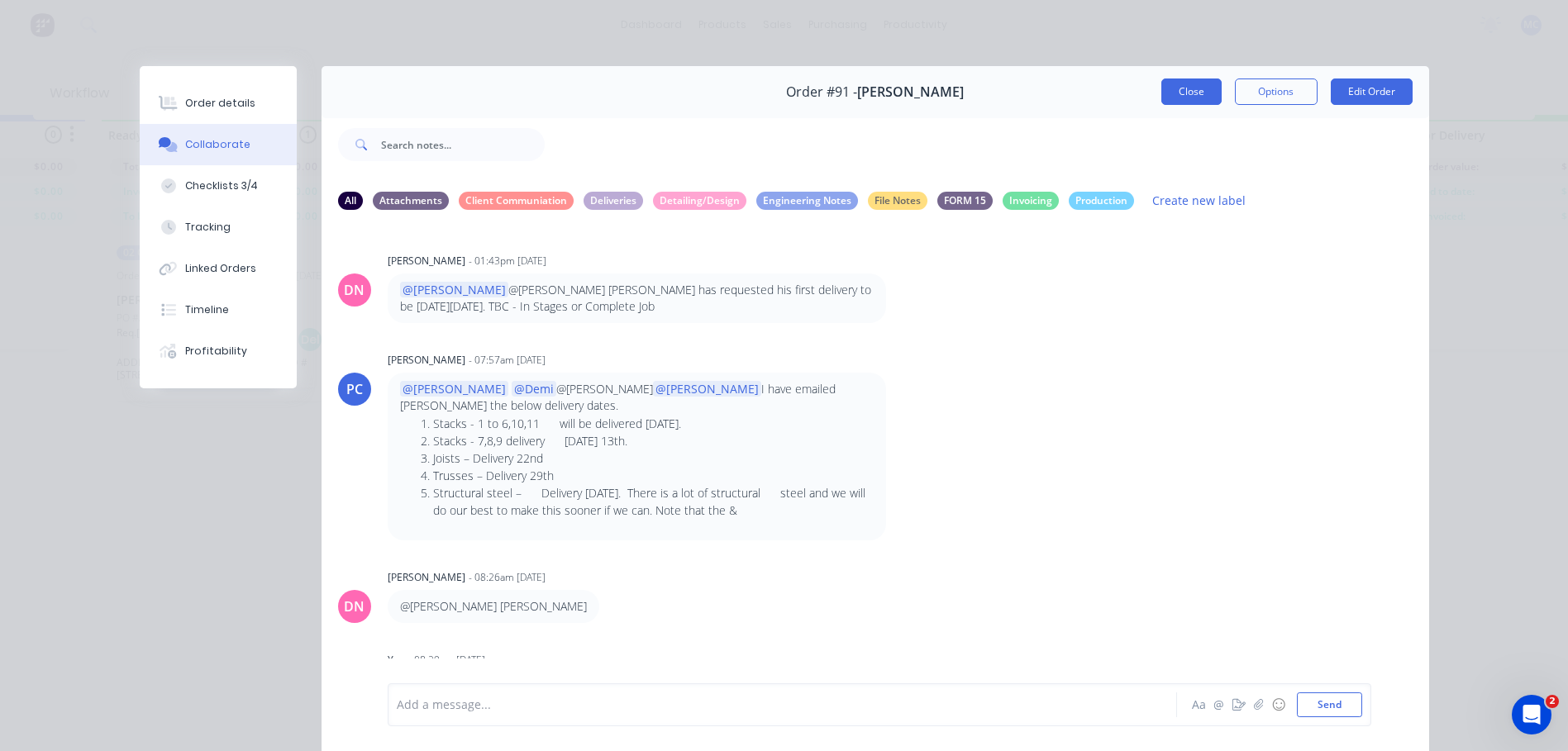
click at [1187, 89] on button "Close" at bounding box center [1190, 91] width 60 height 26
